Goal: Find specific page/section

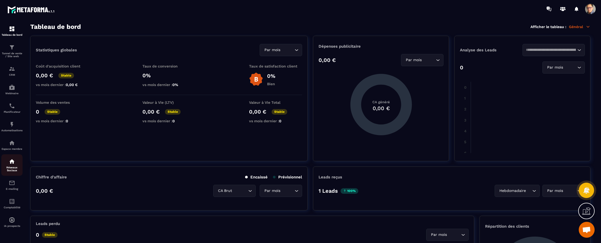
click at [10, 163] on img at bounding box center [12, 162] width 6 height 6
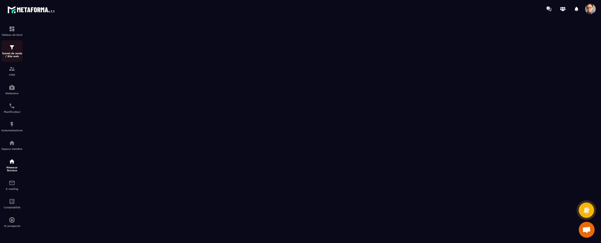
click at [11, 53] on p "Tunnel de vente / Site web" at bounding box center [11, 55] width 21 height 6
click at [12, 49] on img at bounding box center [12, 47] width 6 height 6
click at [14, 67] on img at bounding box center [12, 69] width 6 height 6
